Goal: Information Seeking & Learning: Check status

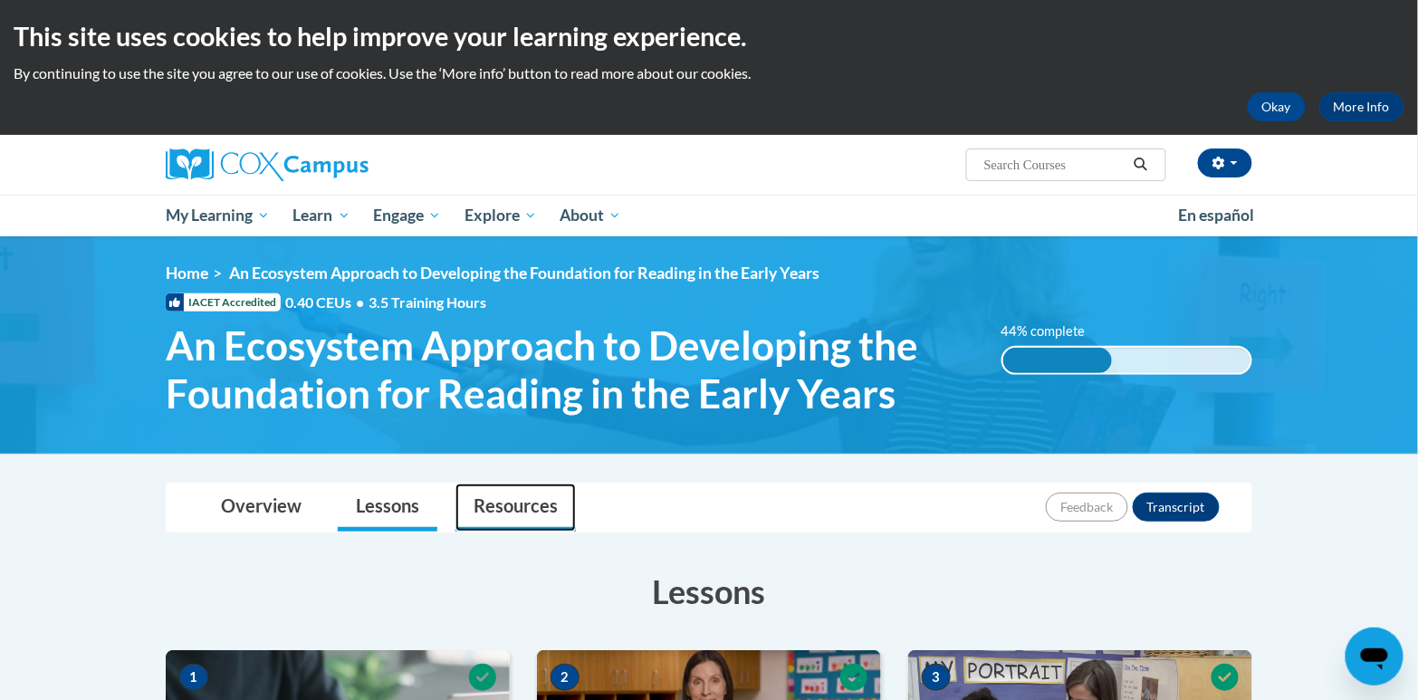
click at [509, 504] on link "Resources" at bounding box center [516, 508] width 120 height 48
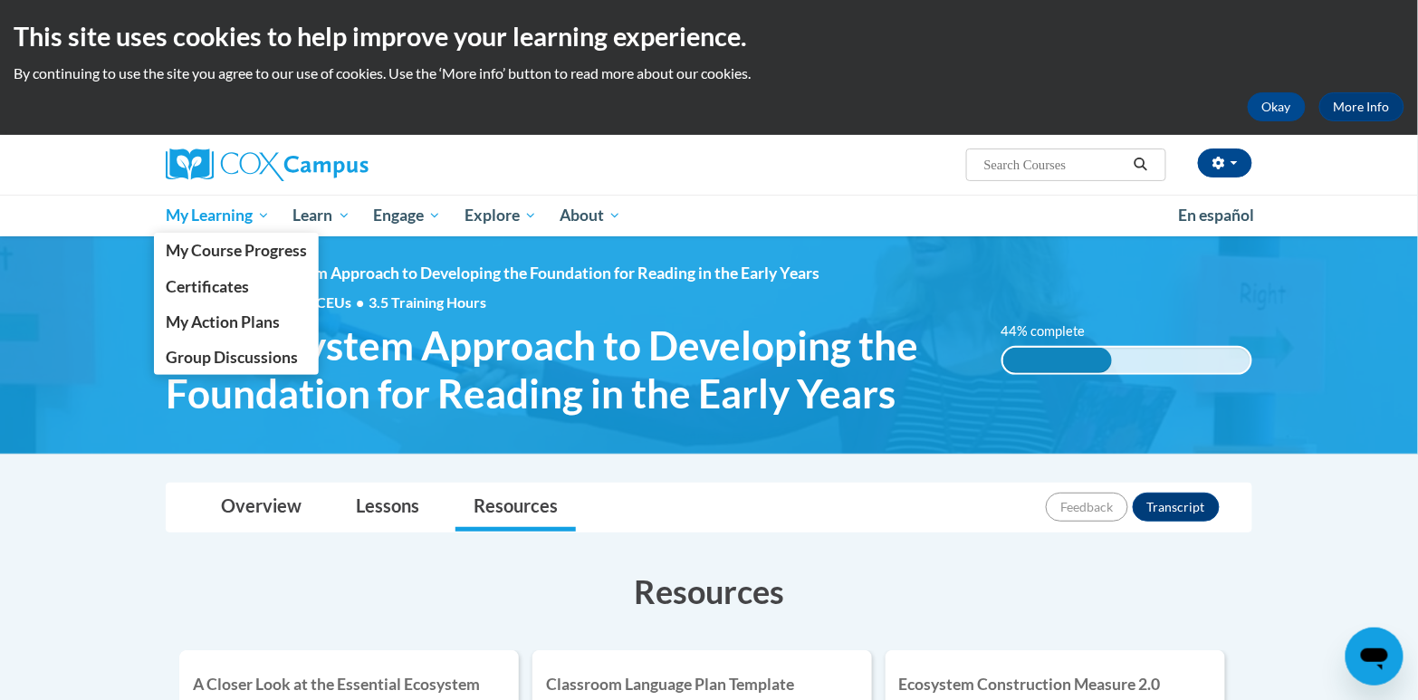
click at [246, 214] on span "My Learning" at bounding box center [218, 216] width 104 height 22
click at [221, 245] on span "My Course Progress" at bounding box center [236, 250] width 141 height 19
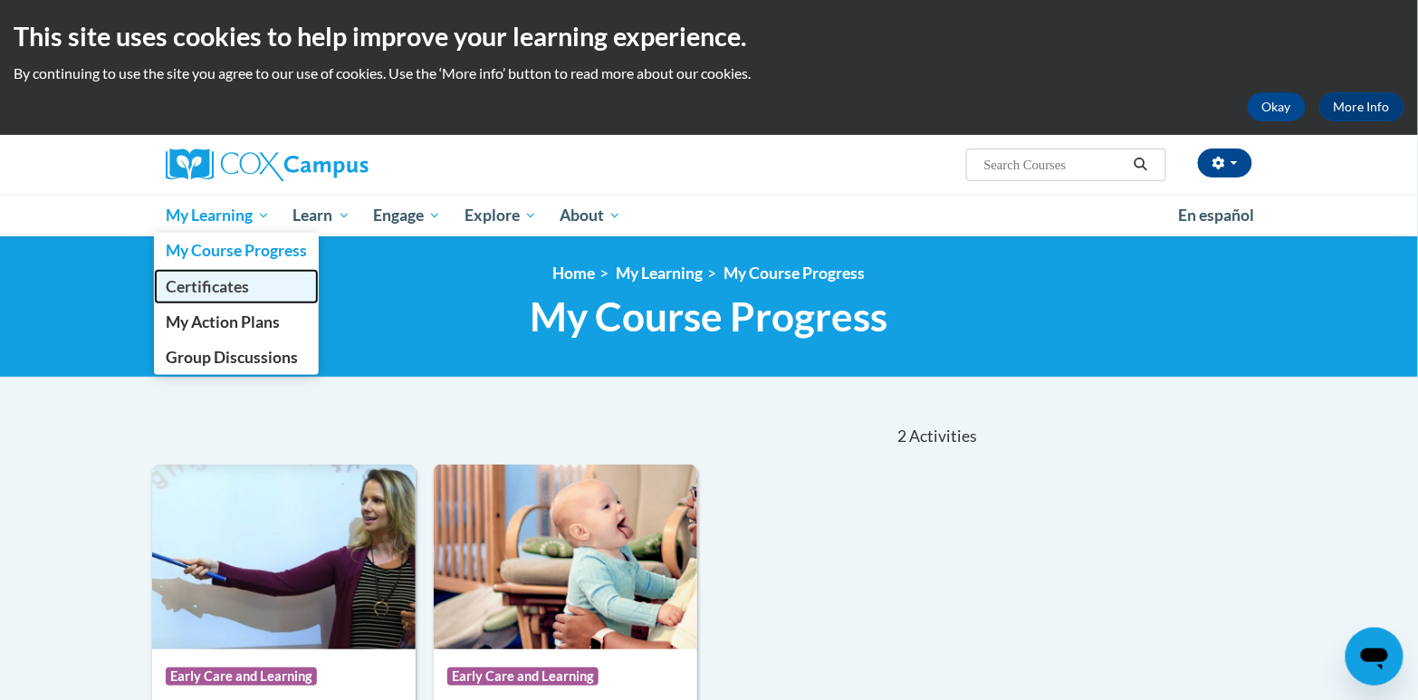
click at [226, 290] on span "Certificates" at bounding box center [207, 286] width 83 height 19
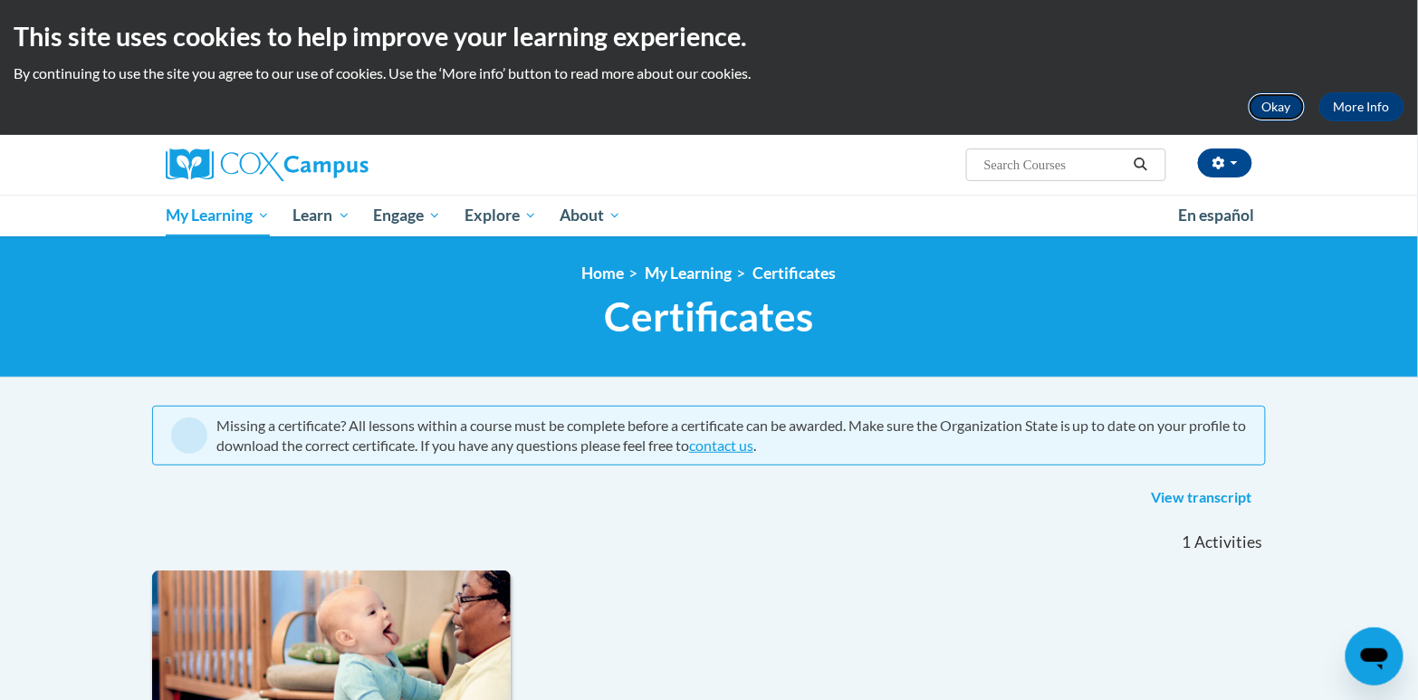
click at [1293, 106] on button "Okay" at bounding box center [1277, 106] width 58 height 29
